Goal: Information Seeking & Learning: Find specific fact

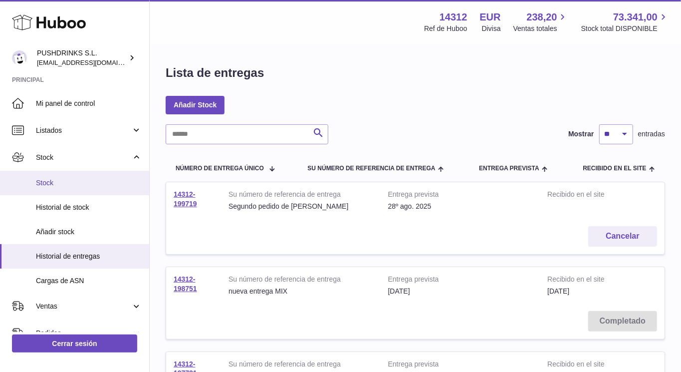
click at [74, 184] on span "Stock" at bounding box center [89, 182] width 106 height 9
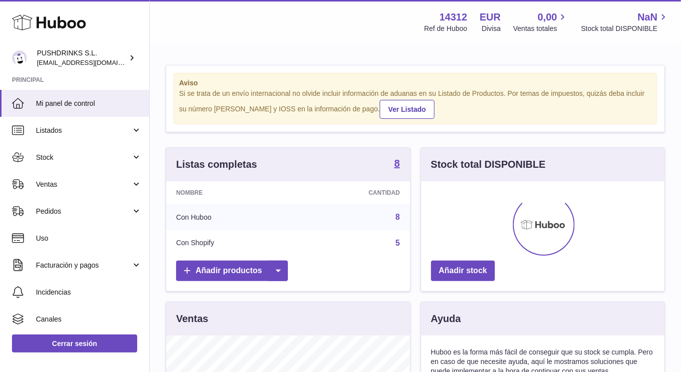
scroll to position [156, 244]
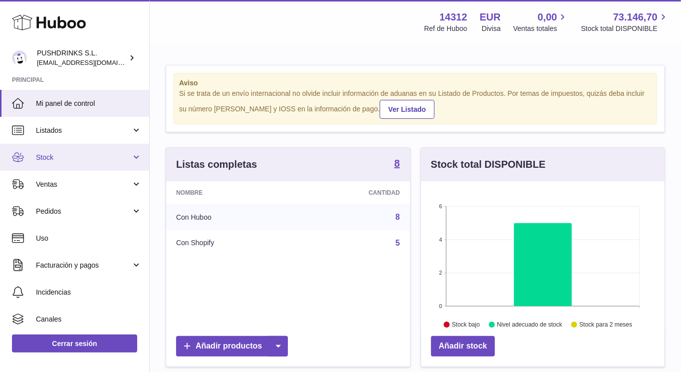
click at [62, 150] on link "Stock" at bounding box center [74, 157] width 149 height 27
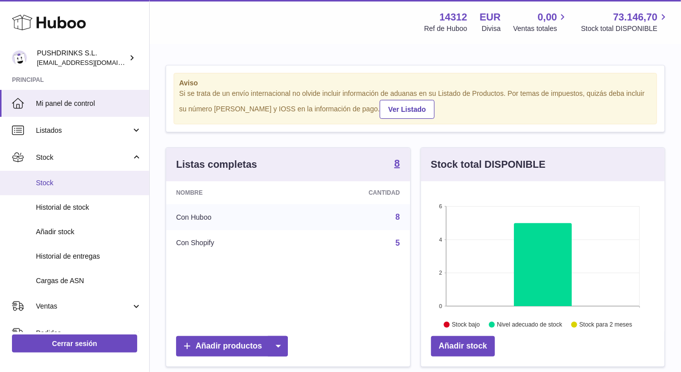
click at [53, 180] on span "Stock" at bounding box center [89, 182] width 106 height 9
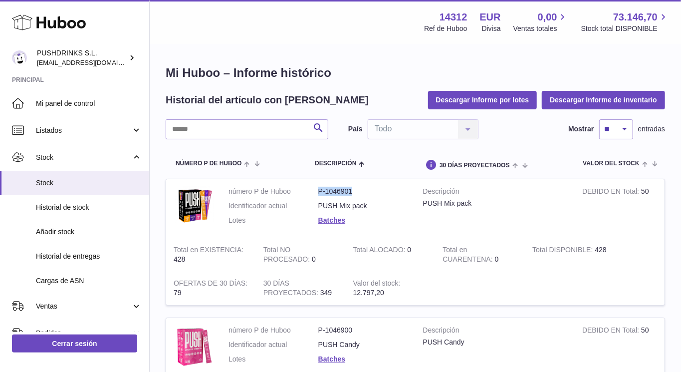
drag, startPoint x: 318, startPoint y: 189, endPoint x: 354, endPoint y: 194, distance: 36.9
click at [354, 194] on dl "número P de Huboo P-1046901 Identificador actual PUSH Mix pack Lotes Batches" at bounding box center [319, 208] width 180 height 43
copy dl "número P de Huboo P-1046901"
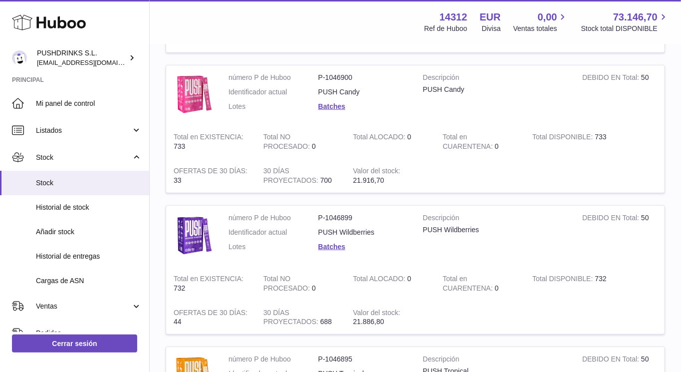
scroll to position [258, 0]
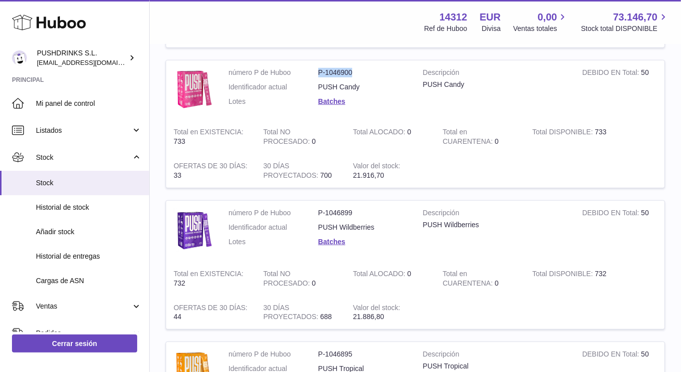
drag, startPoint x: 318, startPoint y: 72, endPoint x: 352, endPoint y: 69, distance: 34.6
click at [352, 69] on dd "P-1046900" at bounding box center [364, 72] width 90 height 9
copy dd "P-1046900"
drag, startPoint x: 319, startPoint y: 207, endPoint x: 351, endPoint y: 208, distance: 33.0
click at [351, 208] on dd "P-1046899" at bounding box center [364, 212] width 90 height 9
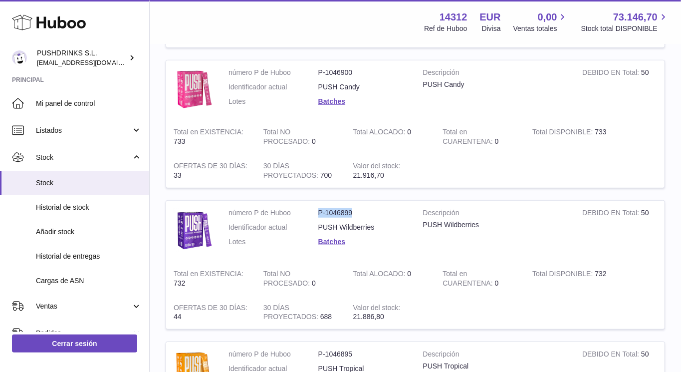
copy dd "P-1046899"
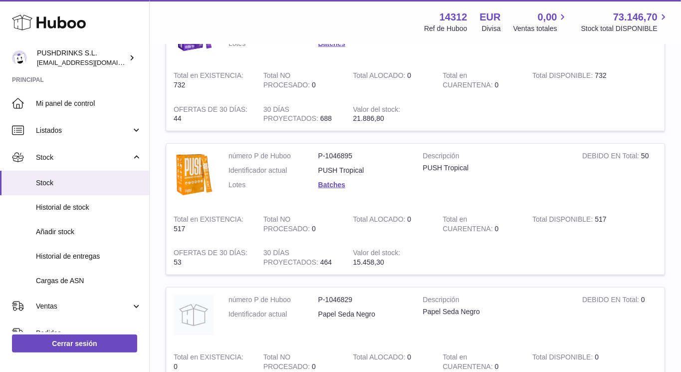
scroll to position [456, 0]
drag, startPoint x: 318, startPoint y: 149, endPoint x: 350, endPoint y: 148, distance: 32.5
click at [350, 151] on dd "P-1046895" at bounding box center [364, 155] width 90 height 9
copy dd "P-1046895"
